Goal: Transaction & Acquisition: Purchase product/service

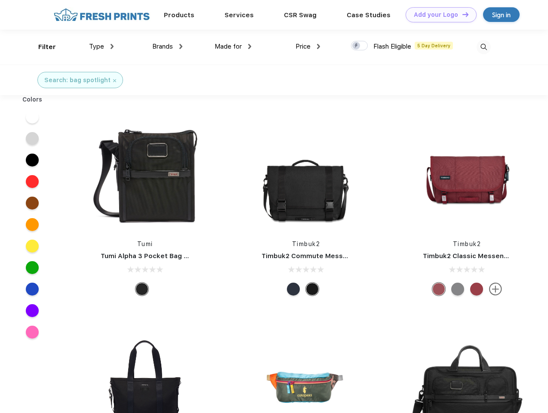
click at [438, 15] on link "Add your Logo Design Tool" at bounding box center [440, 14] width 71 height 15
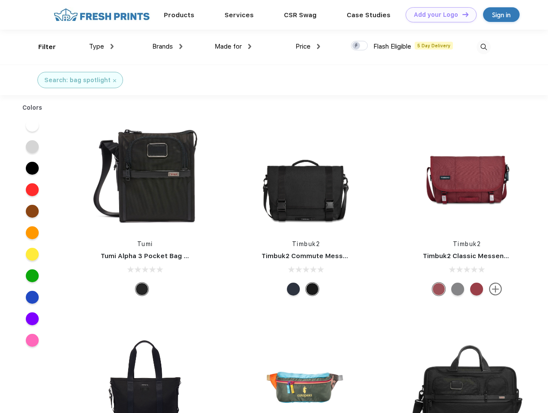
click at [0, 0] on div "Design Tool" at bounding box center [0, 0] width 0 height 0
click at [461, 14] on link "Add your Logo Design Tool" at bounding box center [440, 14] width 71 height 15
click at [41, 47] on div "Filter" at bounding box center [47, 47] width 18 height 10
click at [101, 46] on span "Type" at bounding box center [96, 47] width 15 height 8
click at [167, 46] on span "Brands" at bounding box center [162, 47] width 21 height 8
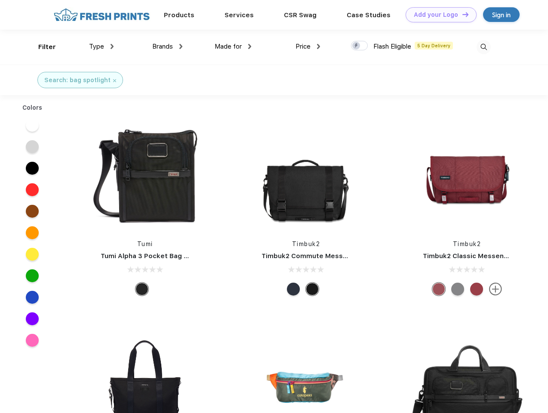
click at [233, 46] on span "Made for" at bounding box center [228, 47] width 27 height 8
click at [308, 46] on span "Price" at bounding box center [302, 47] width 15 height 8
click at [359, 46] on div at bounding box center [359, 45] width 17 height 9
click at [356, 46] on input "checkbox" at bounding box center [354, 43] width 6 height 6
click at [483, 47] on img at bounding box center [483, 47] width 14 height 14
